Goal: Transaction & Acquisition: Download file/media

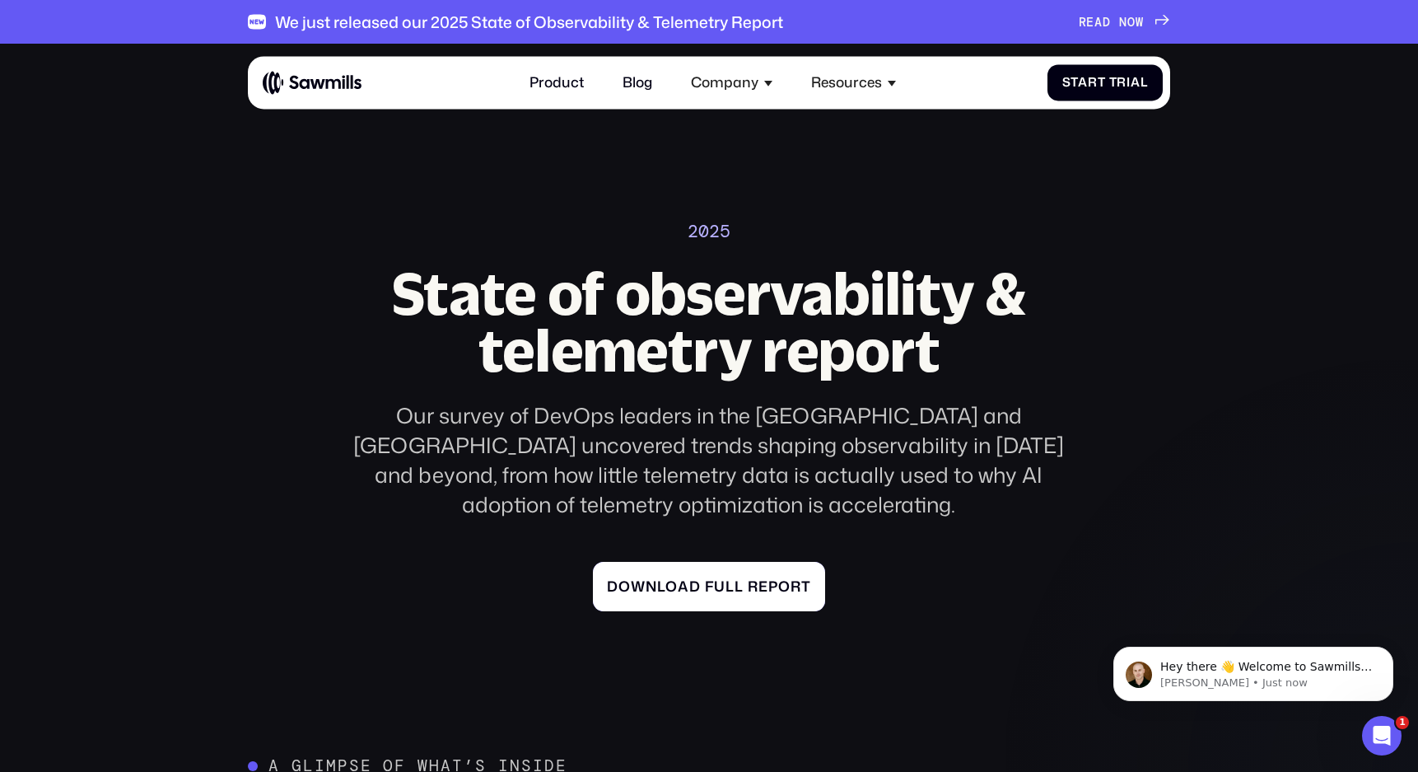
click at [759, 571] on link "Download full report" at bounding box center [709, 586] width 233 height 49
click at [745, 562] on link "Download full report" at bounding box center [709, 586] width 233 height 49
click at [667, 578] on div "Download full report" at bounding box center [709, 586] width 204 height 17
click at [672, 578] on div "Download full report" at bounding box center [709, 586] width 204 height 17
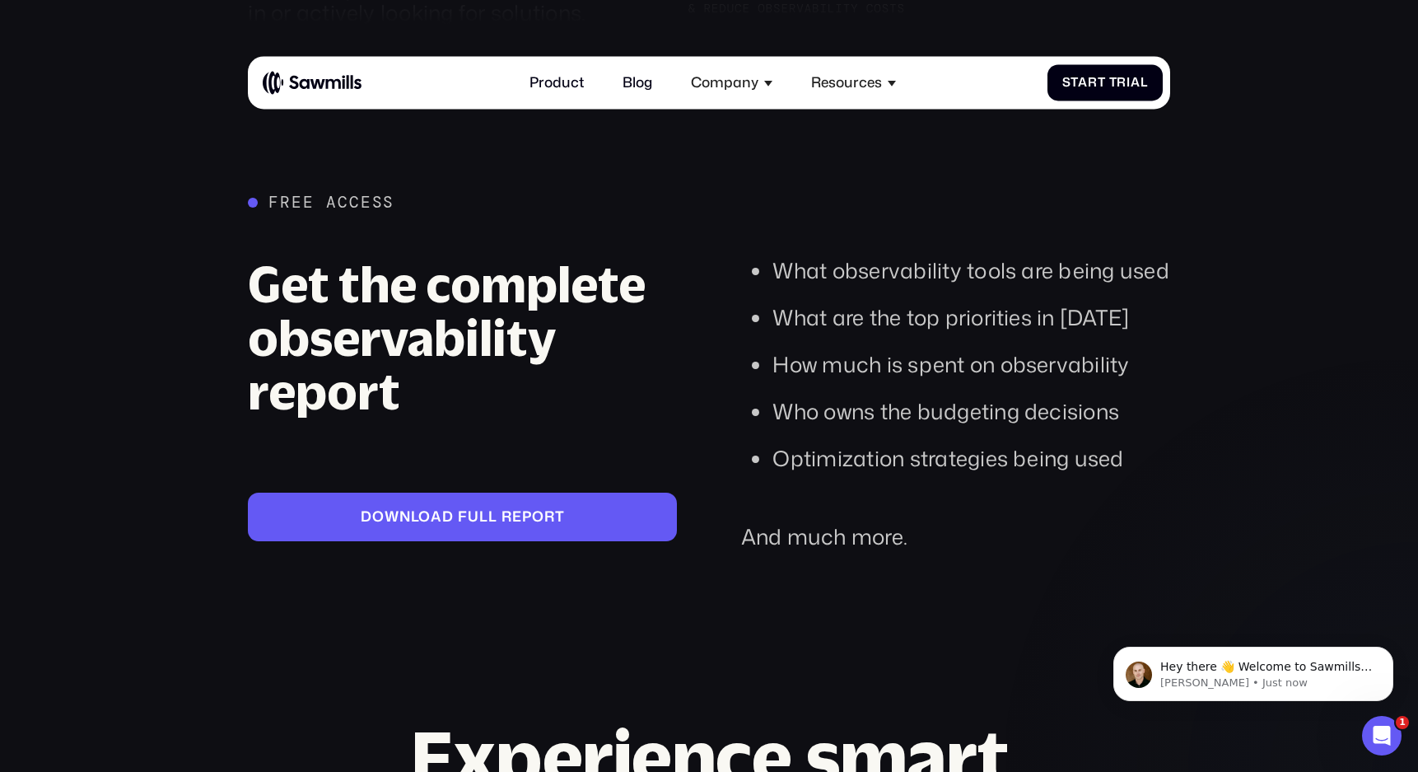
scroll to position [3217, 0]
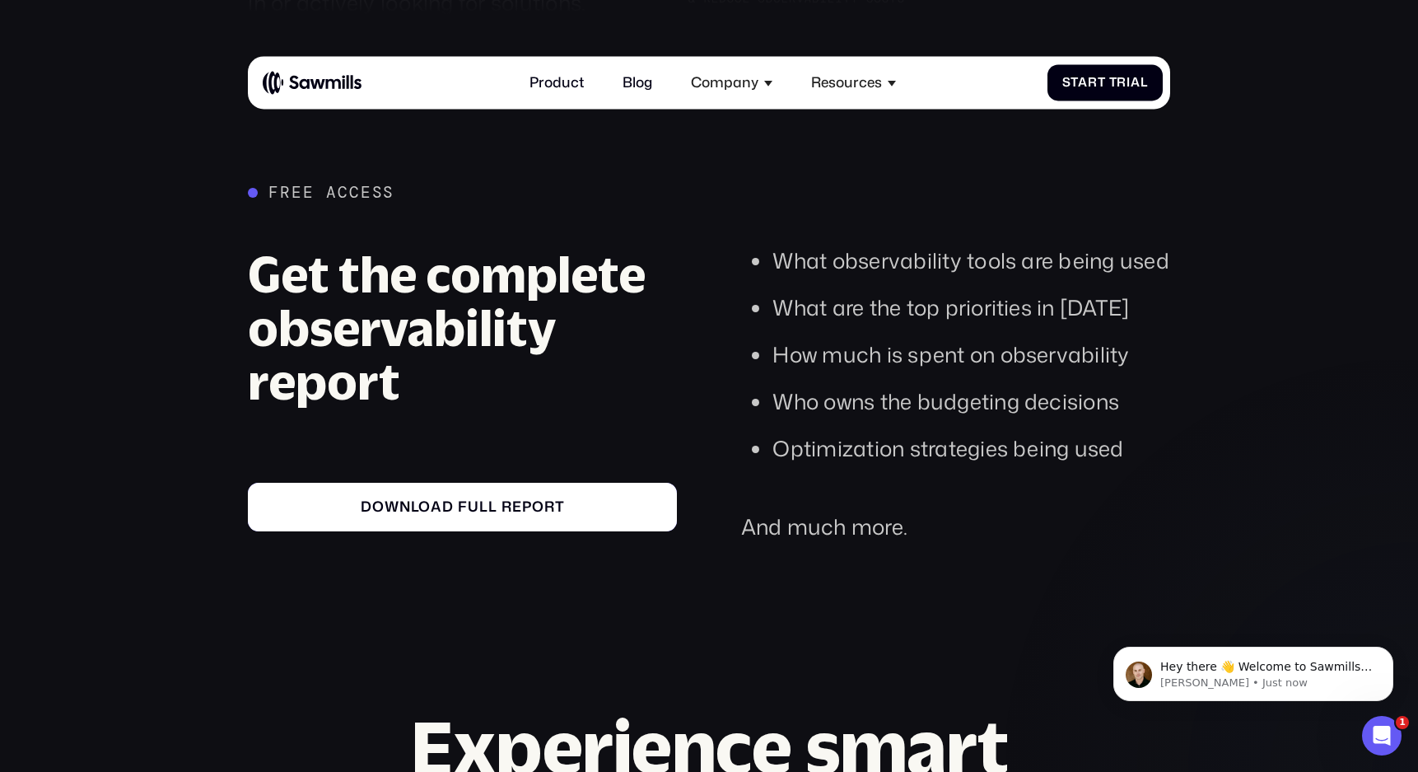
click at [528, 498] on div "Download full report" at bounding box center [463, 506] width 400 height 17
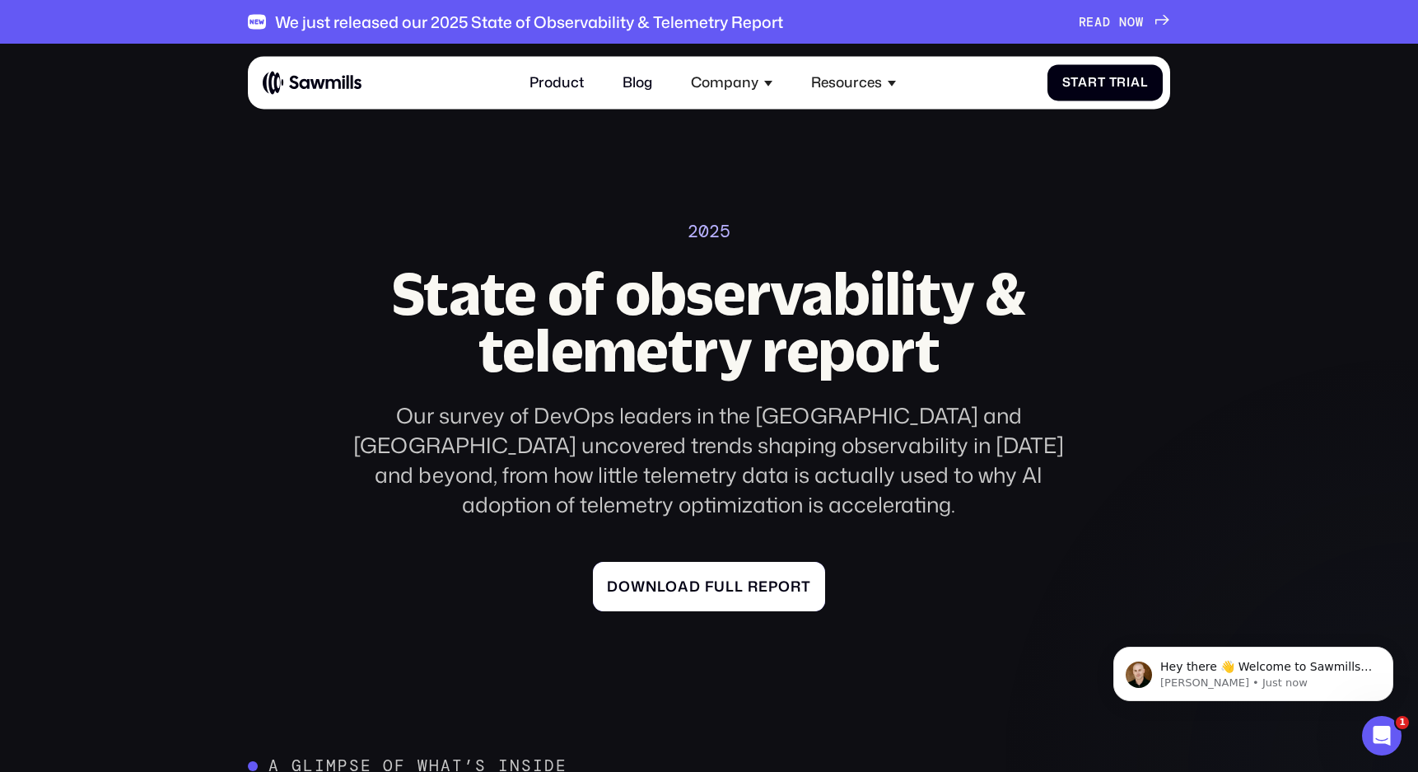
click at [698, 578] on div "Download full report" at bounding box center [709, 586] width 204 height 17
click at [684, 562] on link "Download full report" at bounding box center [709, 586] width 233 height 49
click at [692, 578] on div "Download full report" at bounding box center [709, 586] width 204 height 17
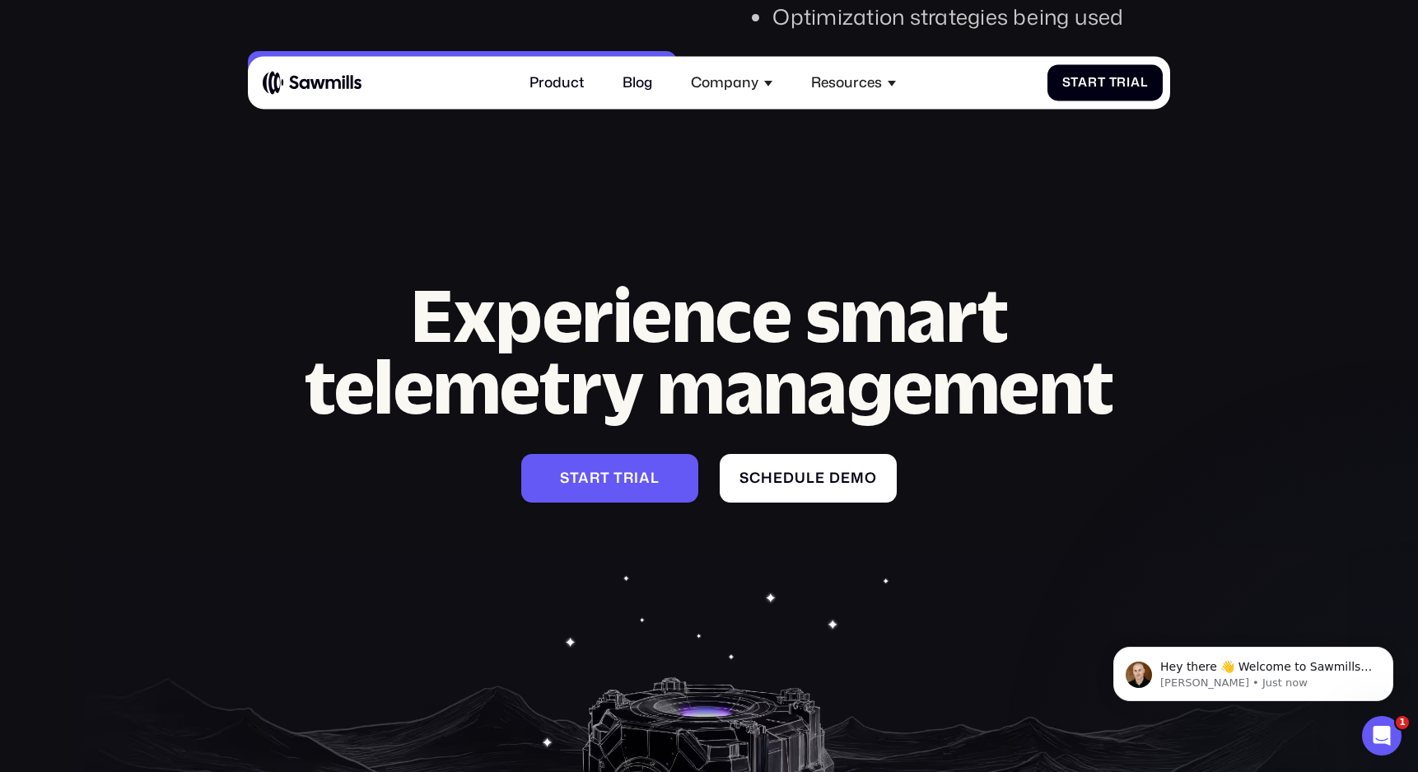
scroll to position [3663, 0]
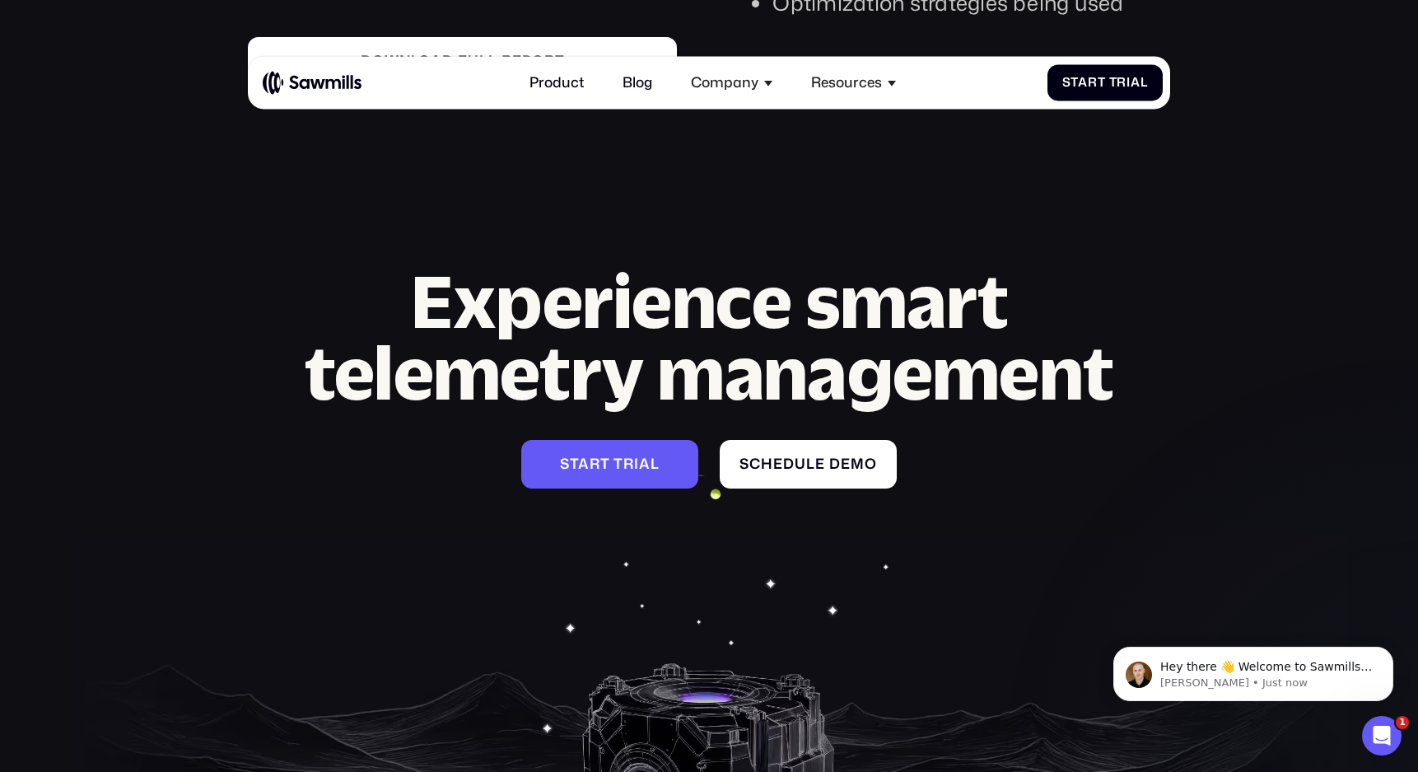
click at [451, 53] on div "Download full report" at bounding box center [463, 61] width 400 height 17
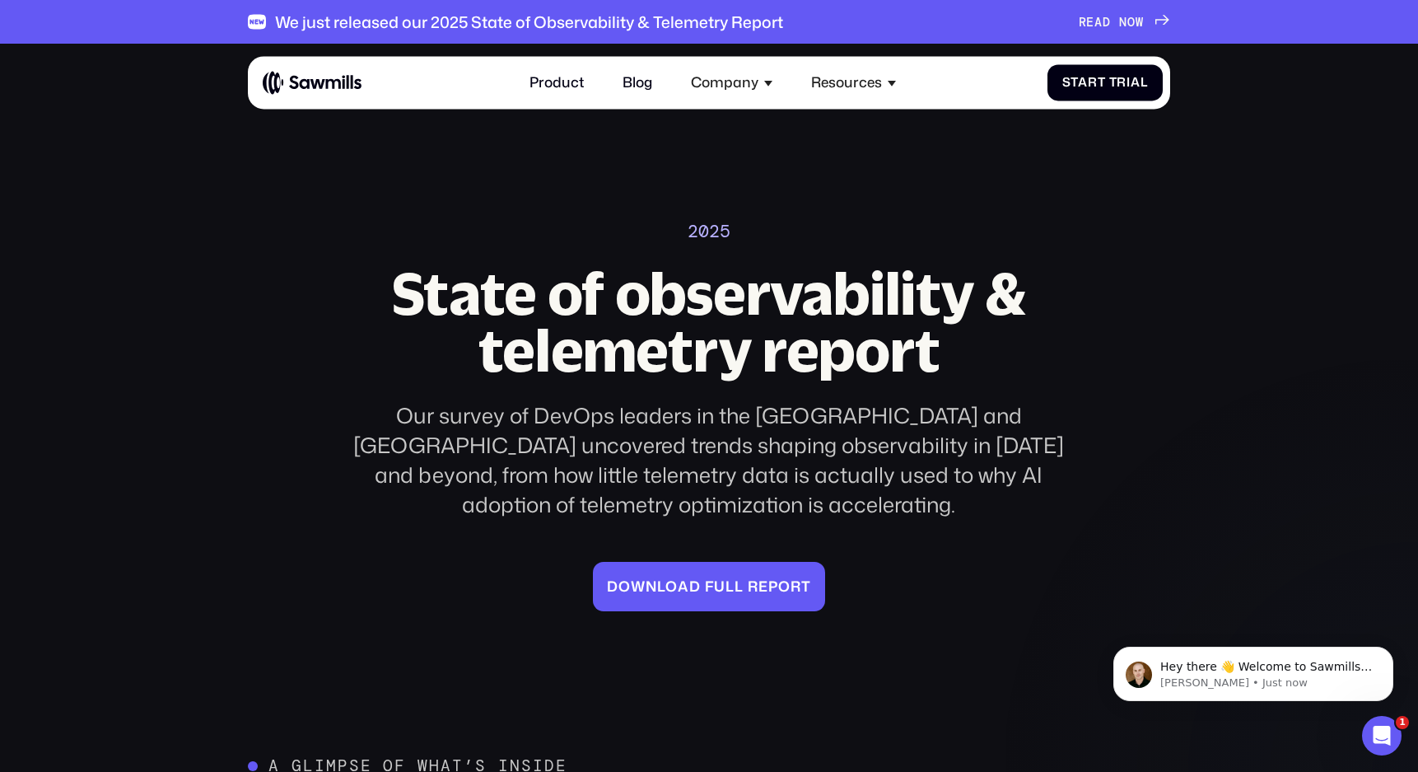
drag, startPoint x: 283, startPoint y: 183, endPoint x: 314, endPoint y: 177, distance: 31.0
click at [283, 183] on section "2025 State of observability & telemetry report Our survey of DevOps leaders in …" at bounding box center [709, 338] width 1418 height 588
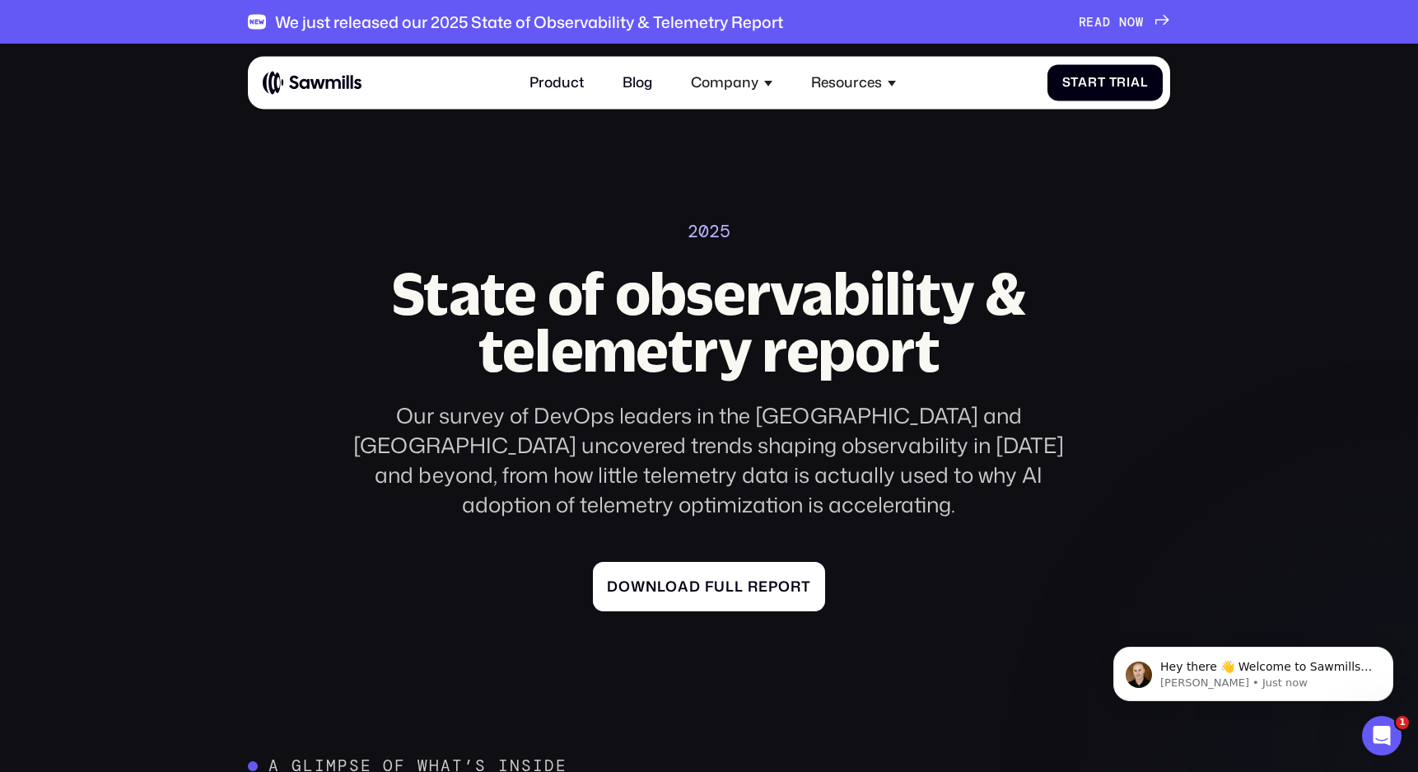
click at [703, 578] on div "Download full report" at bounding box center [709, 586] width 204 height 17
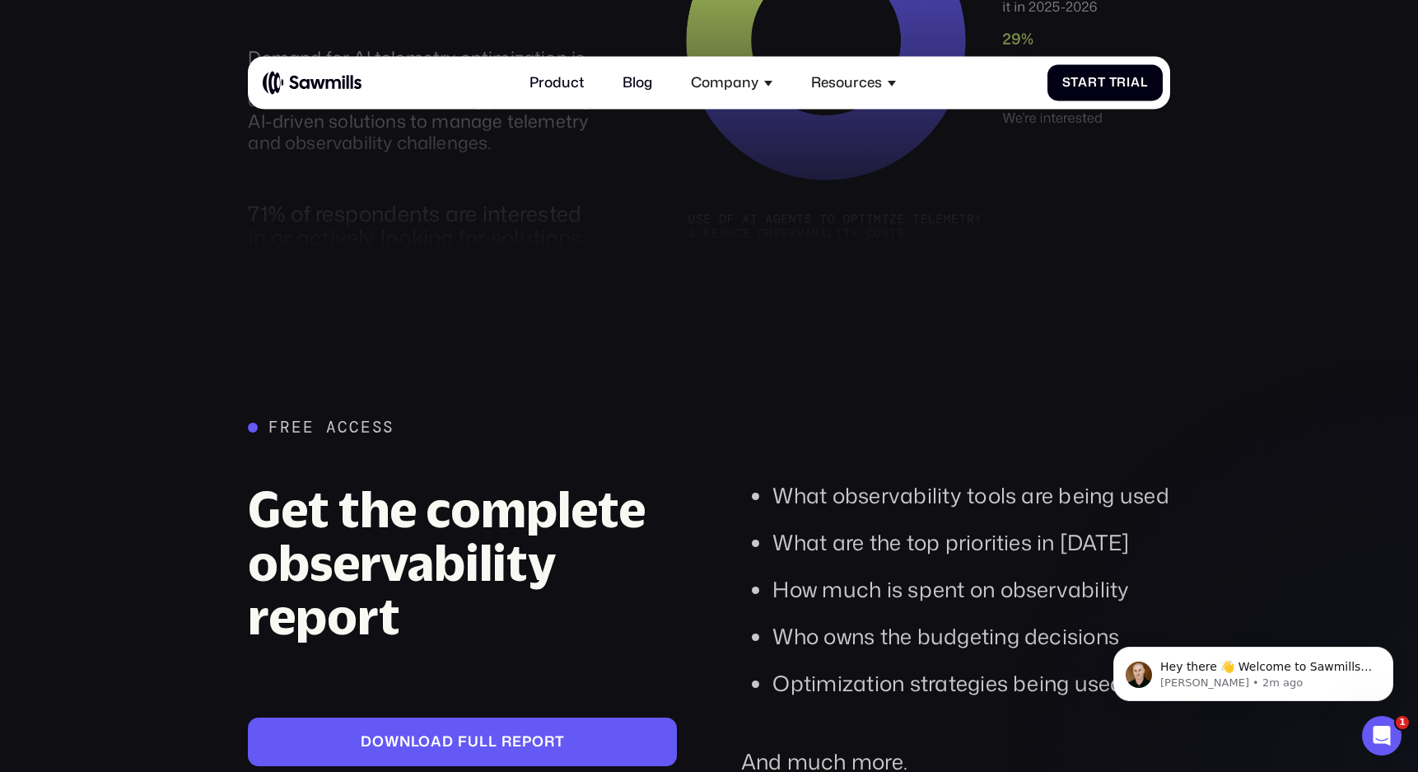
scroll to position [2995, 0]
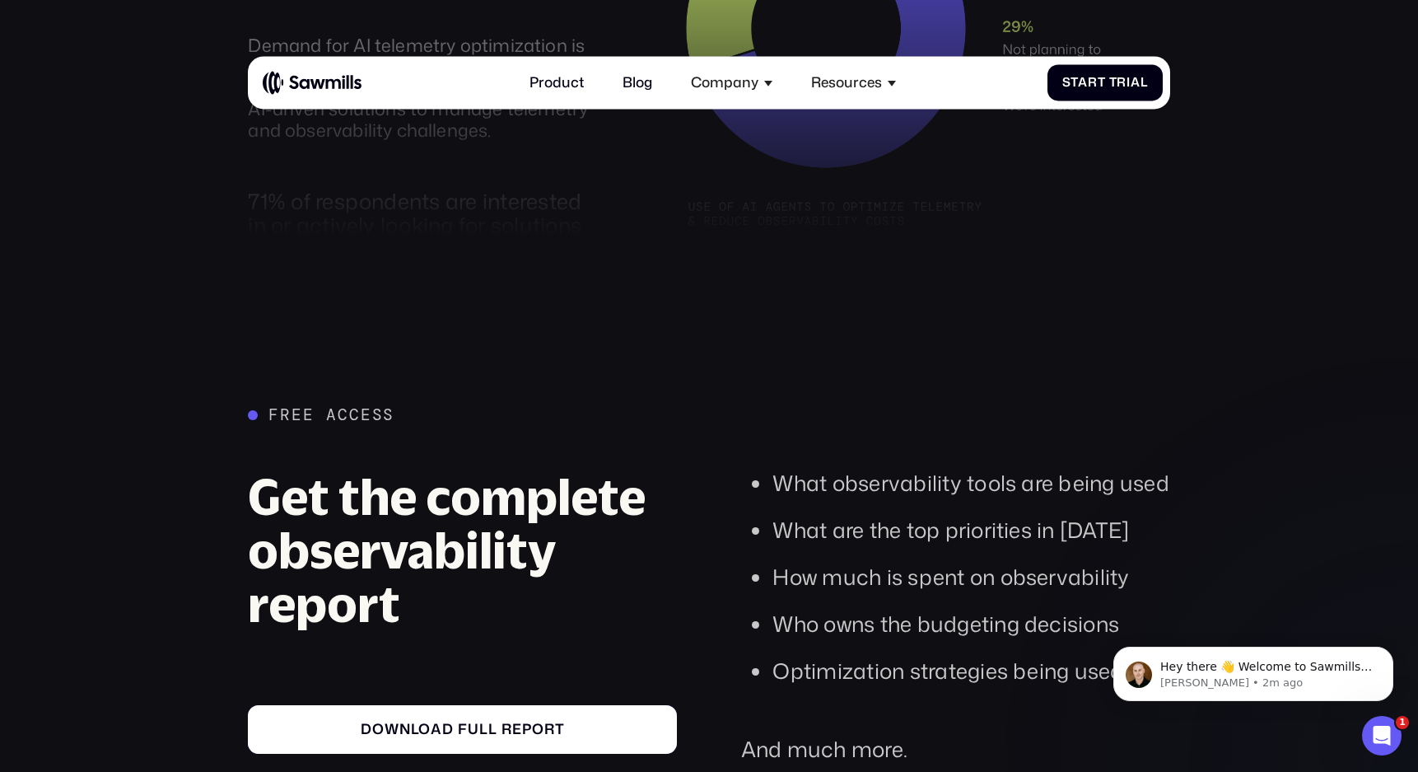
click at [458, 705] on link "Download full report" at bounding box center [462, 729] width 429 height 49
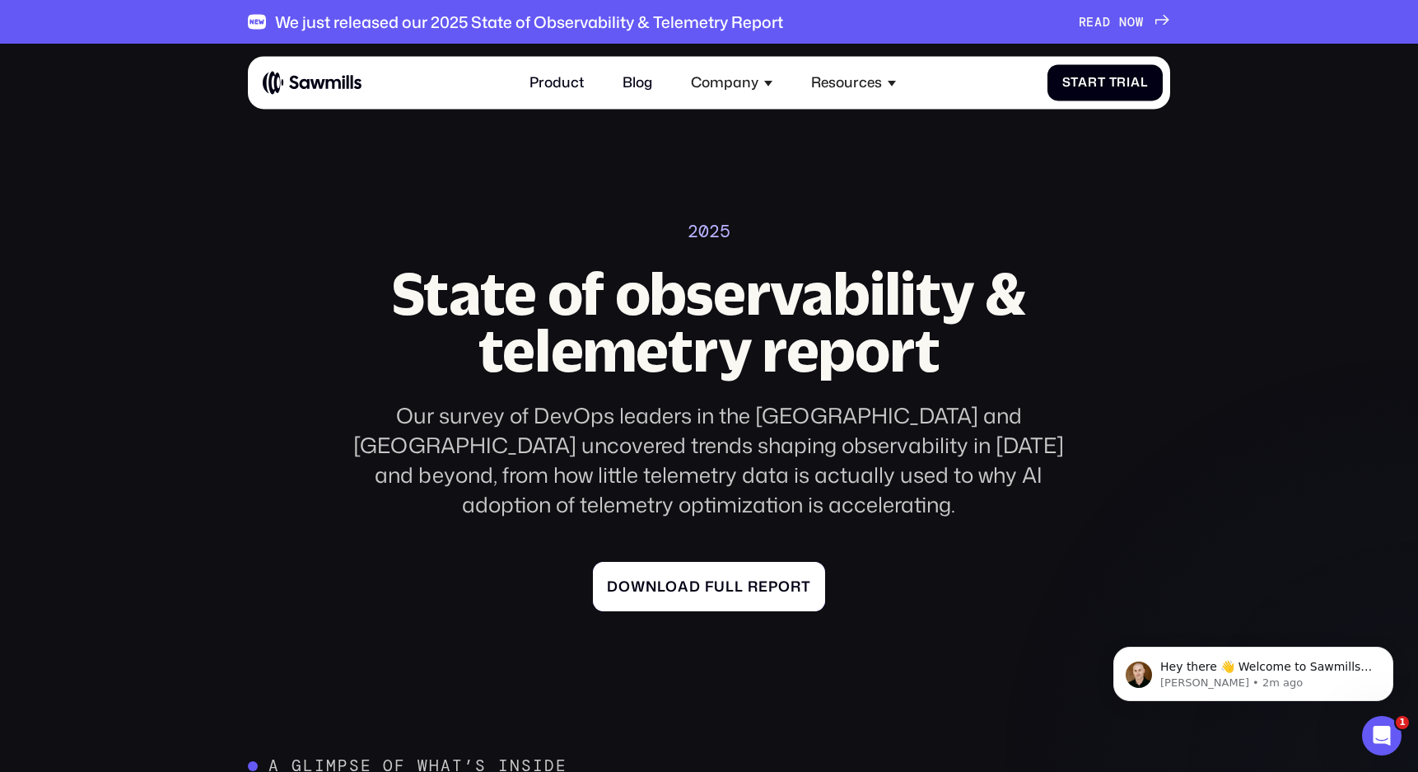
click at [713, 578] on div "Download full report" at bounding box center [709, 586] width 204 height 17
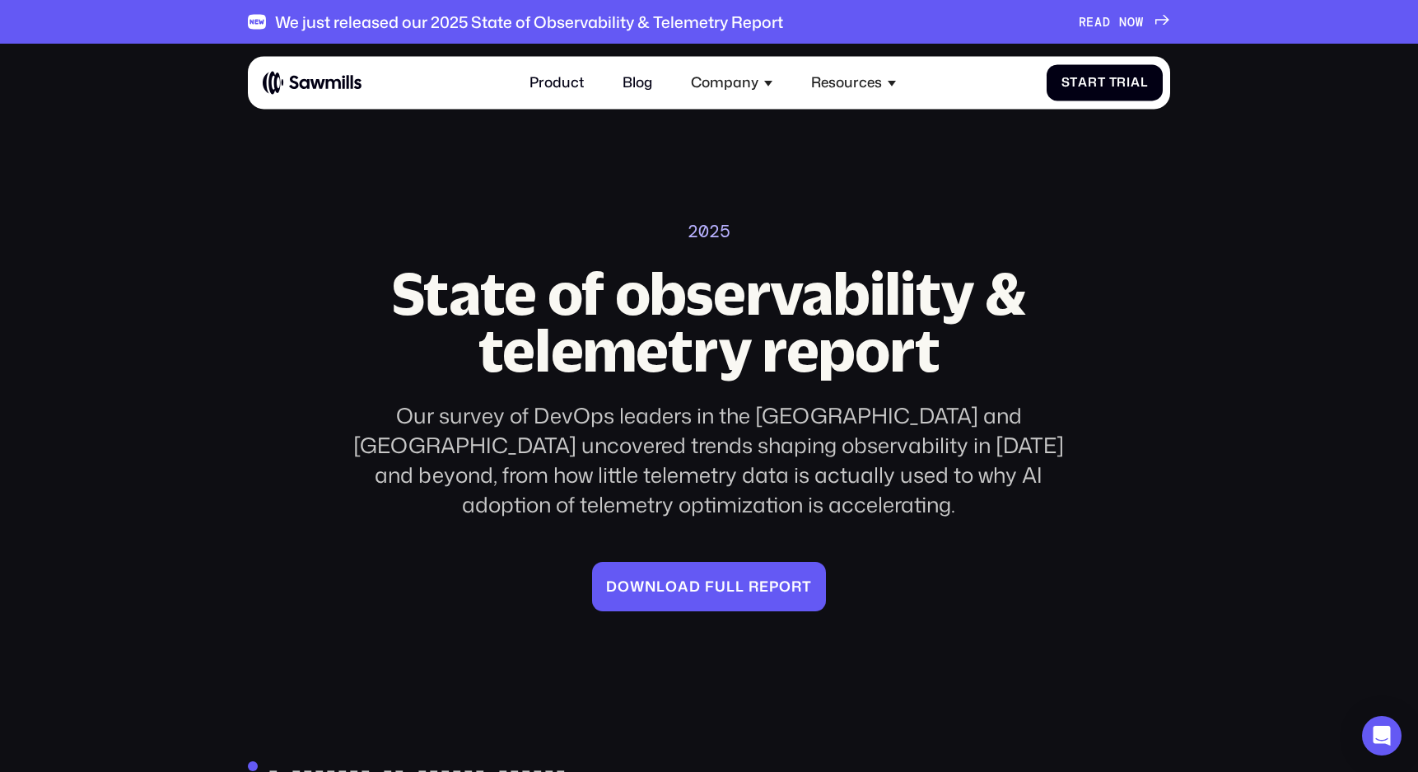
click at [1113, 25] on span at bounding box center [1115, 22] width 8 height 15
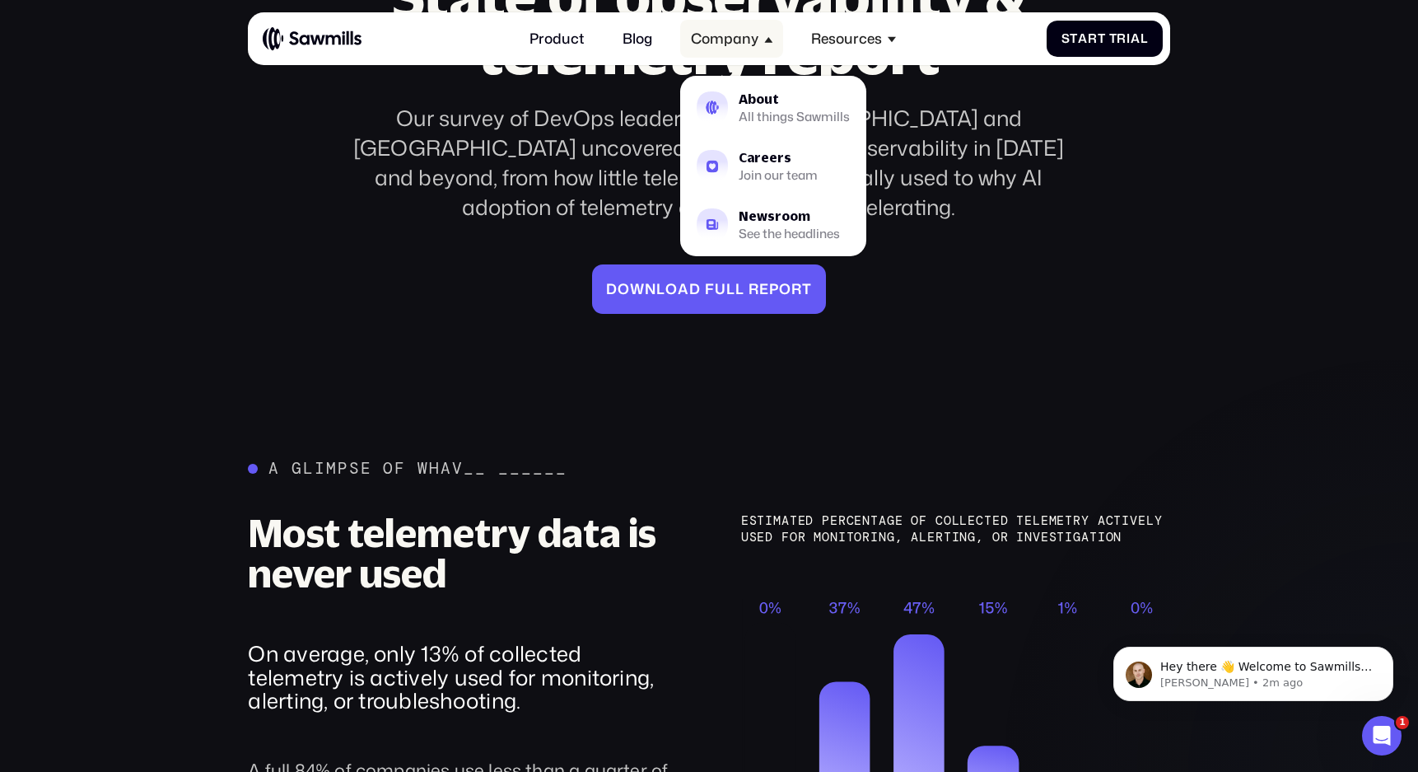
scroll to position [295, 0]
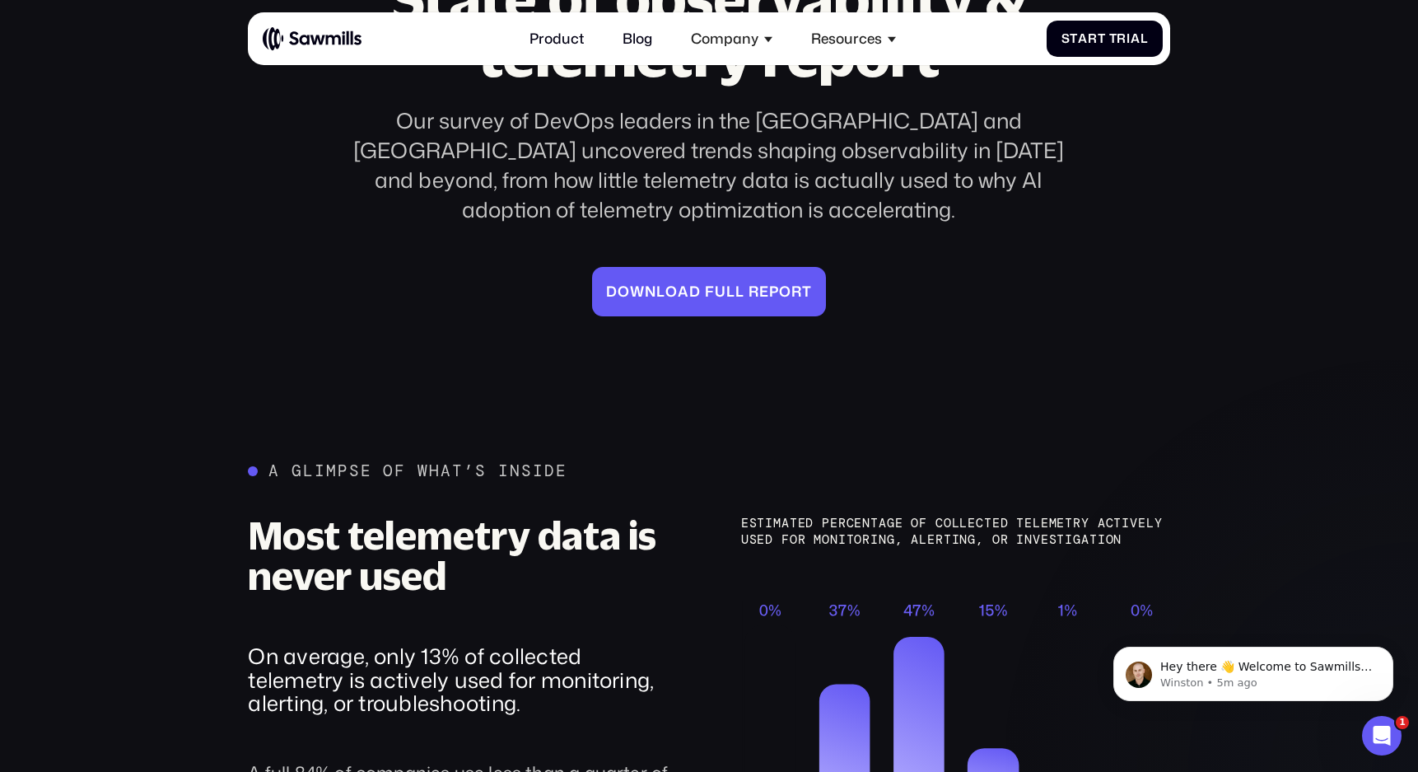
drag, startPoint x: 486, startPoint y: 292, endPoint x: 501, endPoint y: 287, distance: 15.9
click at [486, 292] on section "____ State of observability & telemetry report Our survey of DevOps leaders in …" at bounding box center [709, 44] width 1418 height 588
